Goal: Navigation & Orientation: Find specific page/section

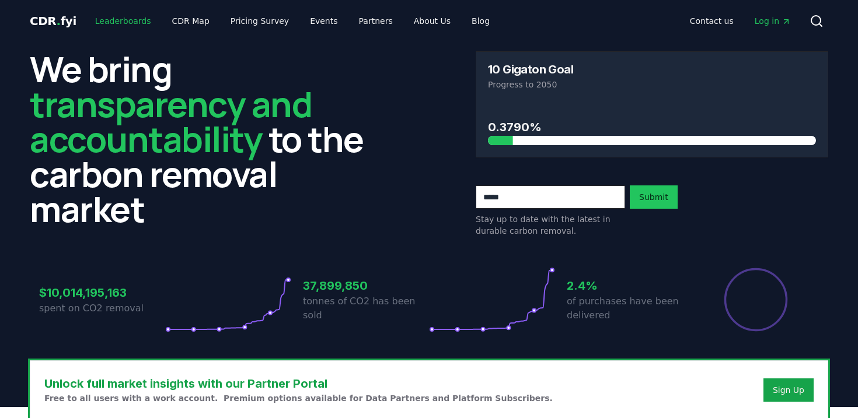
click at [113, 19] on link "Leaderboards" at bounding box center [123, 21] width 75 height 21
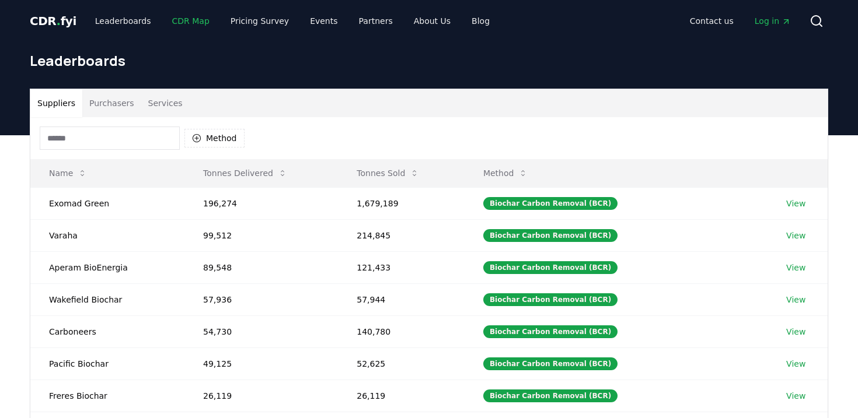
click at [195, 27] on link "CDR Map" at bounding box center [191, 21] width 56 height 21
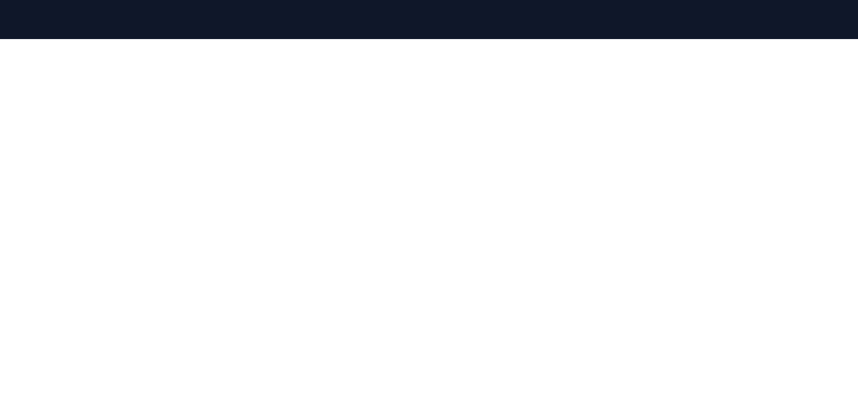
scroll to position [359, 0]
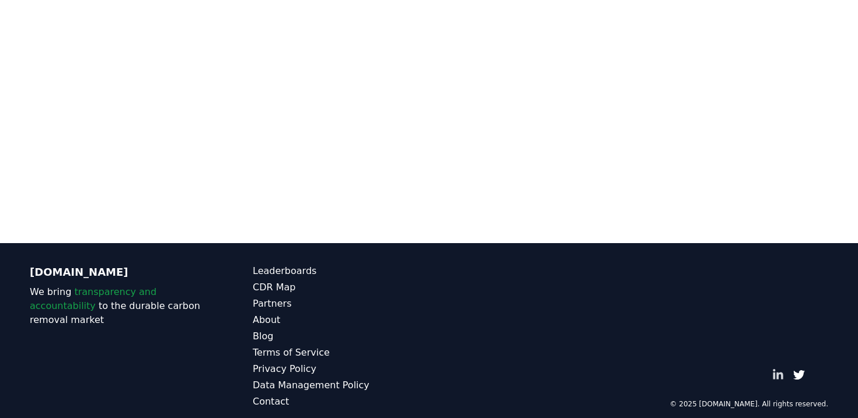
click at [778, 369] on icon "LinkedIn" at bounding box center [778, 375] width 12 height 12
